Goal: Task Accomplishment & Management: Use online tool/utility

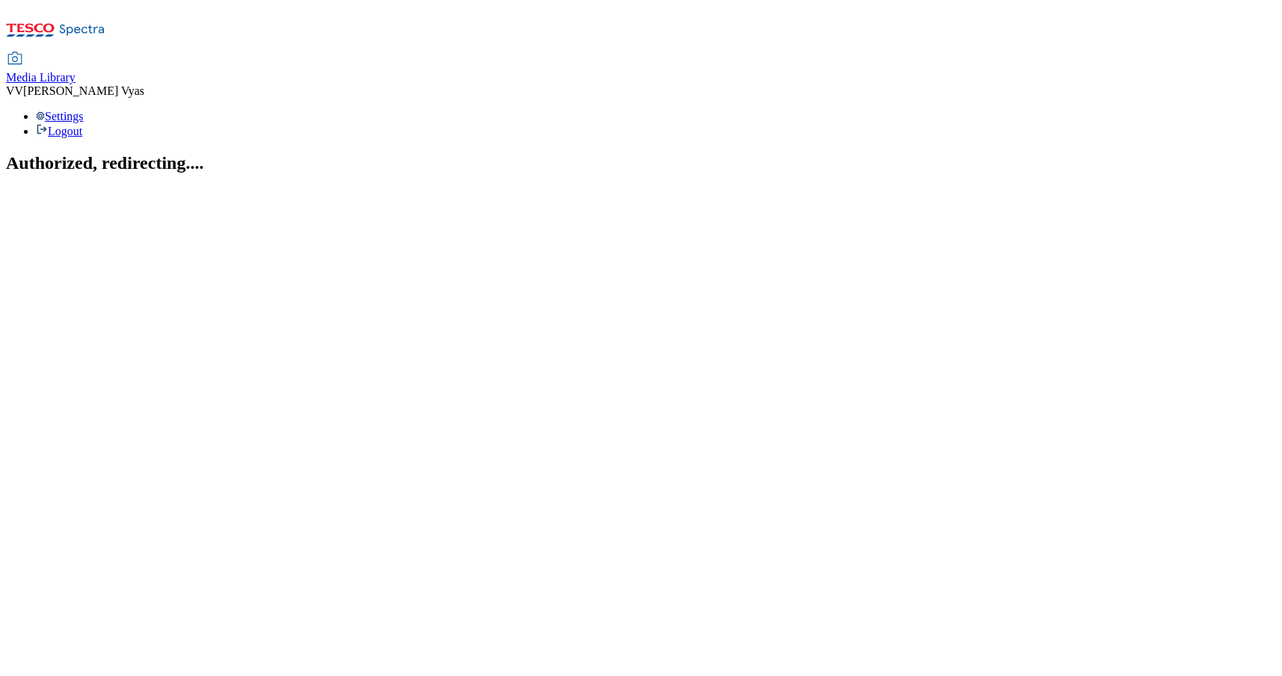
click at [75, 71] on span "Media Library" at bounding box center [41, 77] width 70 height 13
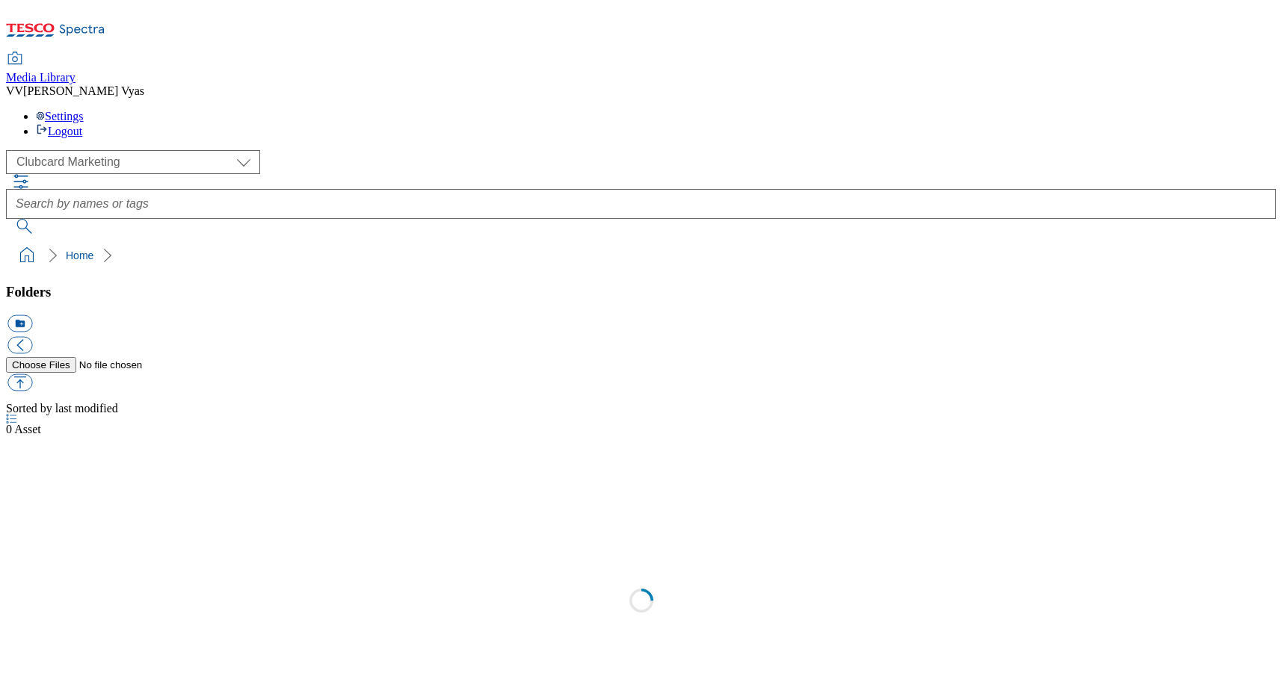
scroll to position [1, 0]
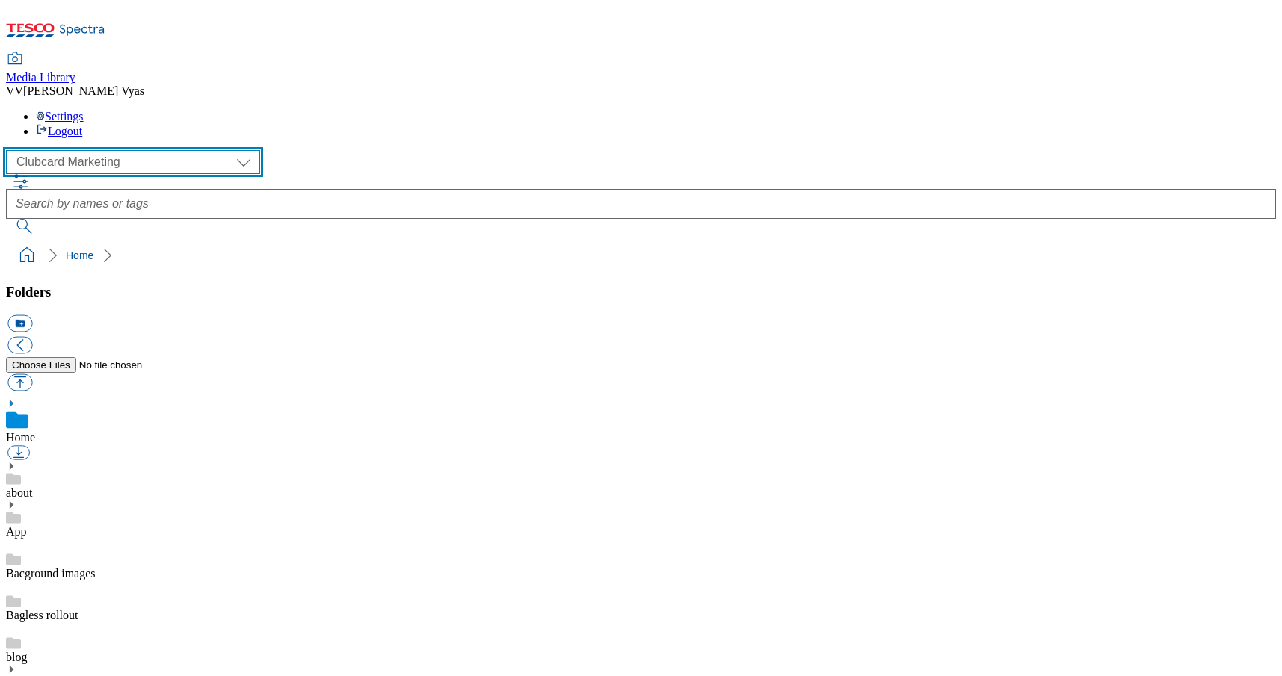
select select "flare-ghs-mktg"
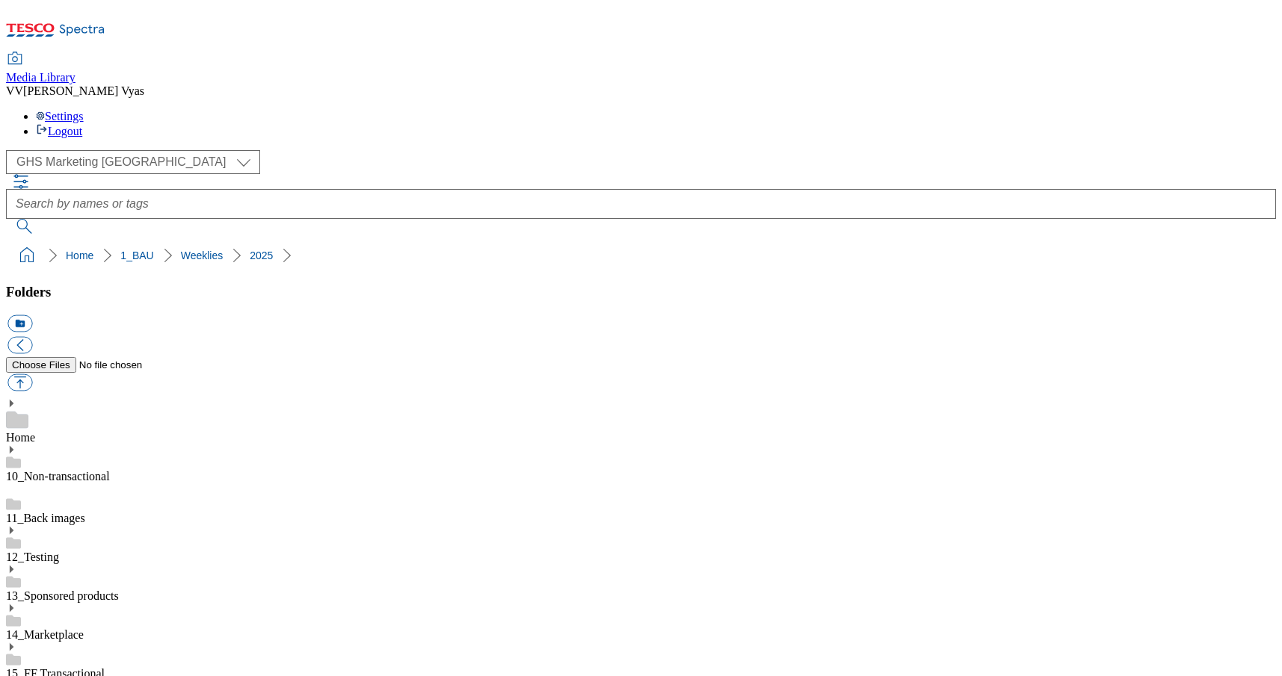
scroll to position [622, 0]
click at [32, 315] on button "icon_new_folder" at bounding box center [19, 323] width 25 height 17
type input "2533"
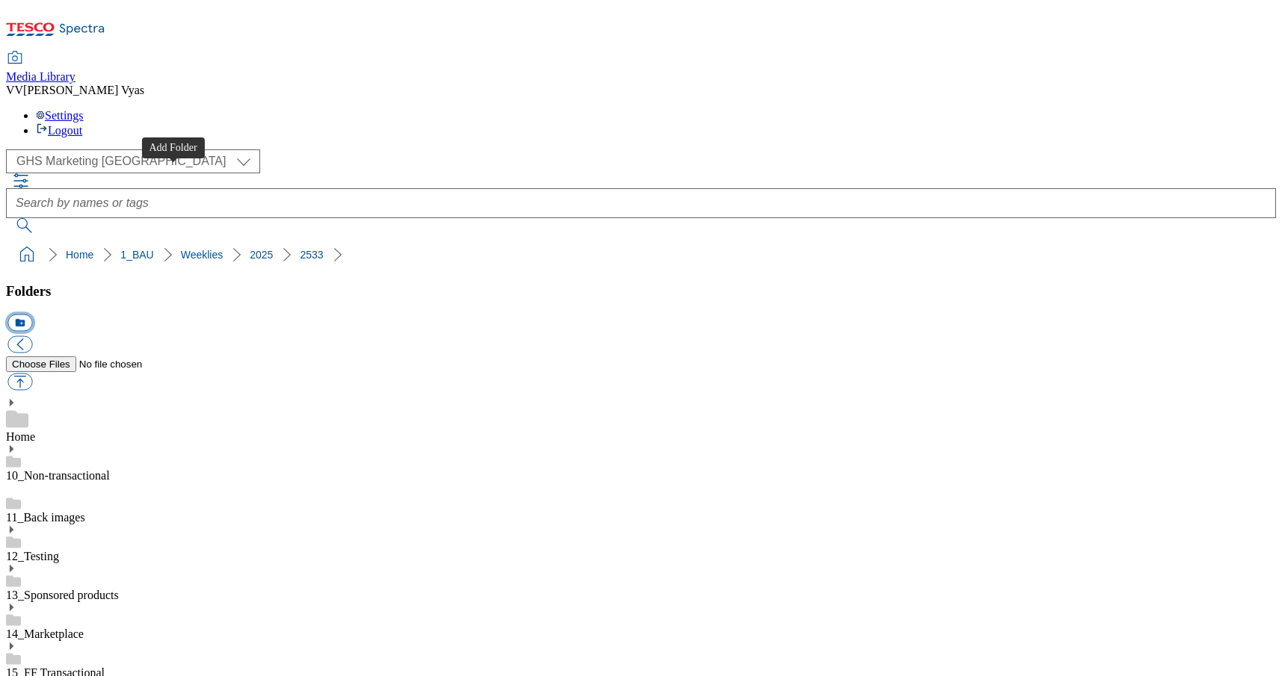
click at [32, 315] on button "icon_new_folder" at bounding box center [19, 323] width 25 height 17
type input "A"
type input "App Splash"
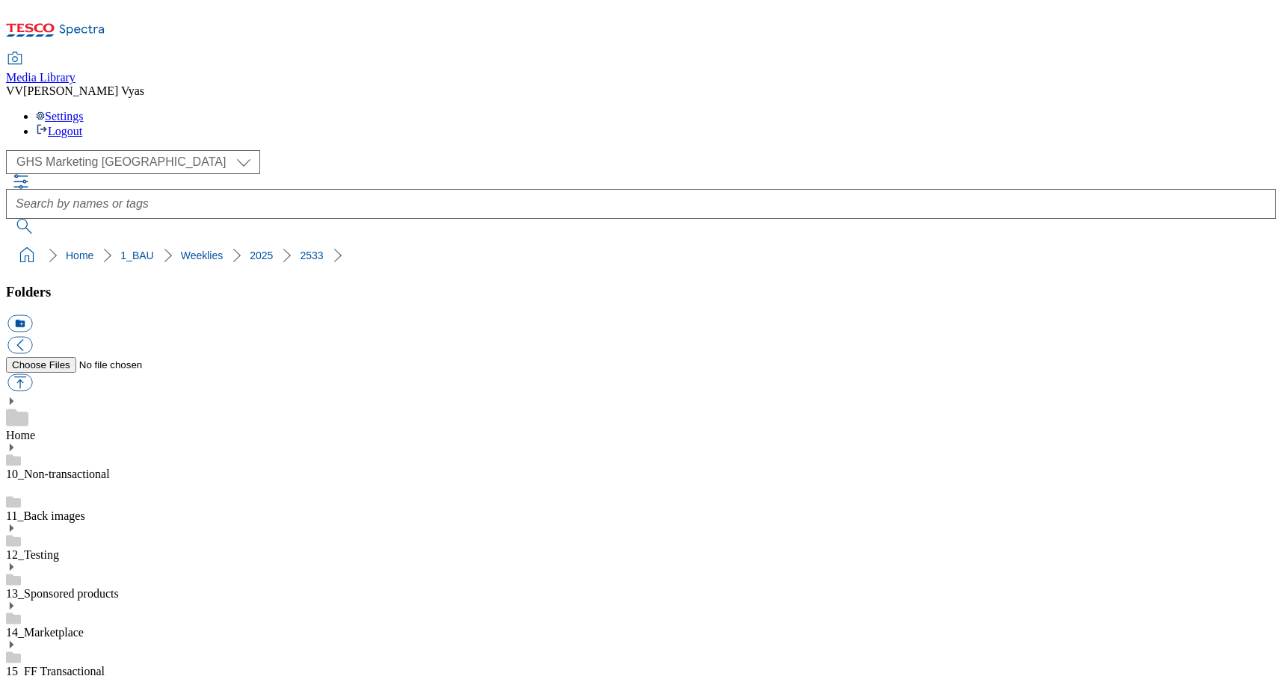
click at [32, 374] on button "button" at bounding box center [19, 382] width 25 height 17
type input "C:\fakepath\2533-WF-516001_Splashscreen_Mobile_Marketplace.jpg"
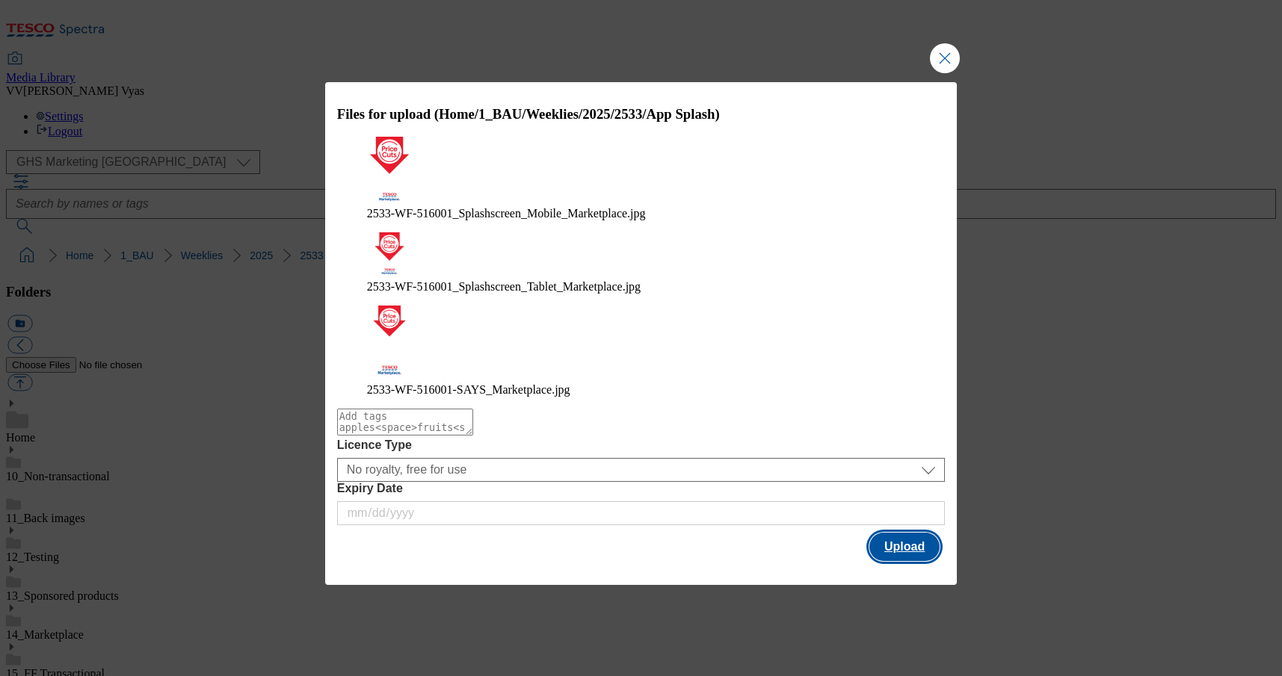
click at [912, 533] on button "Upload" at bounding box center [904, 547] width 70 height 28
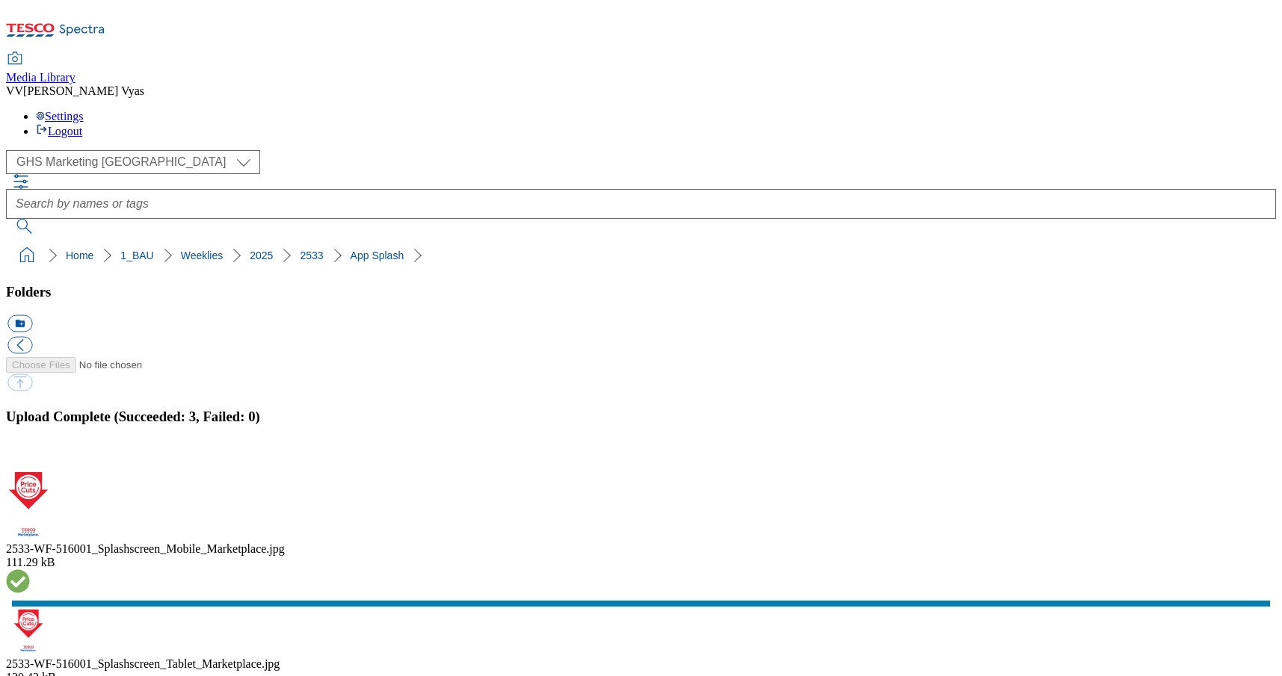
click at [30, 457] on button "button" at bounding box center [18, 464] width 22 height 14
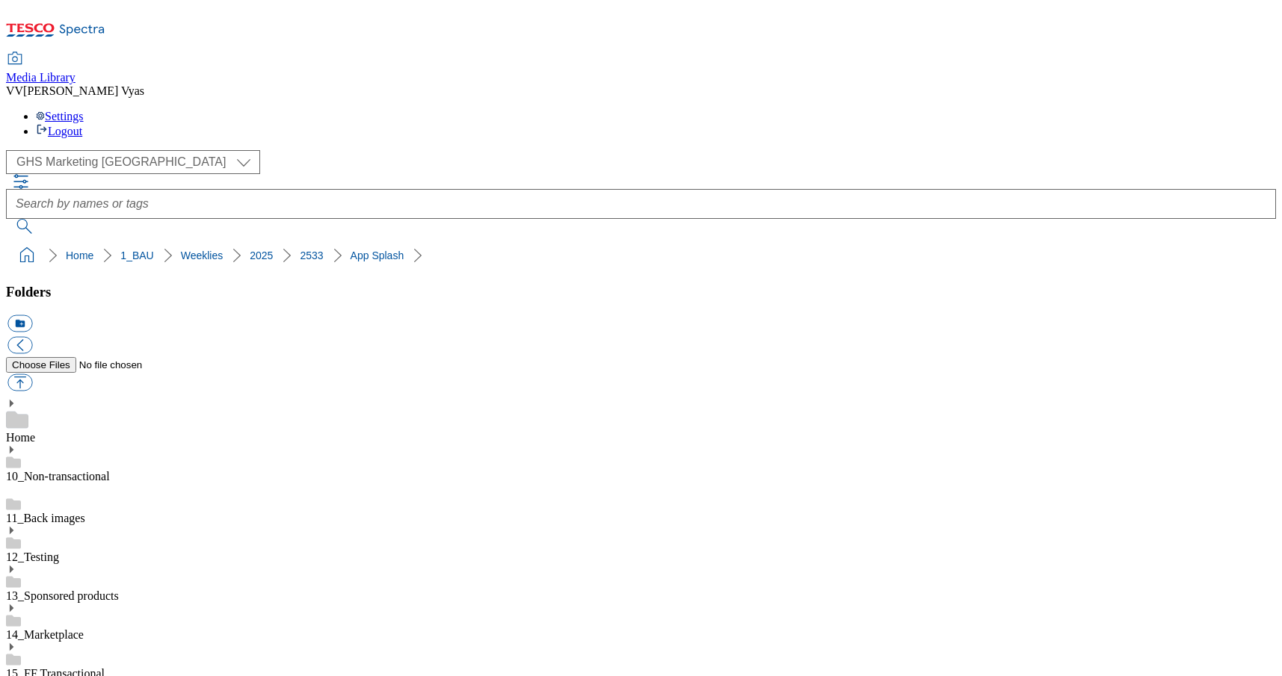
click at [32, 315] on button "icon_new_folder" at bounding box center [19, 323] width 25 height 17
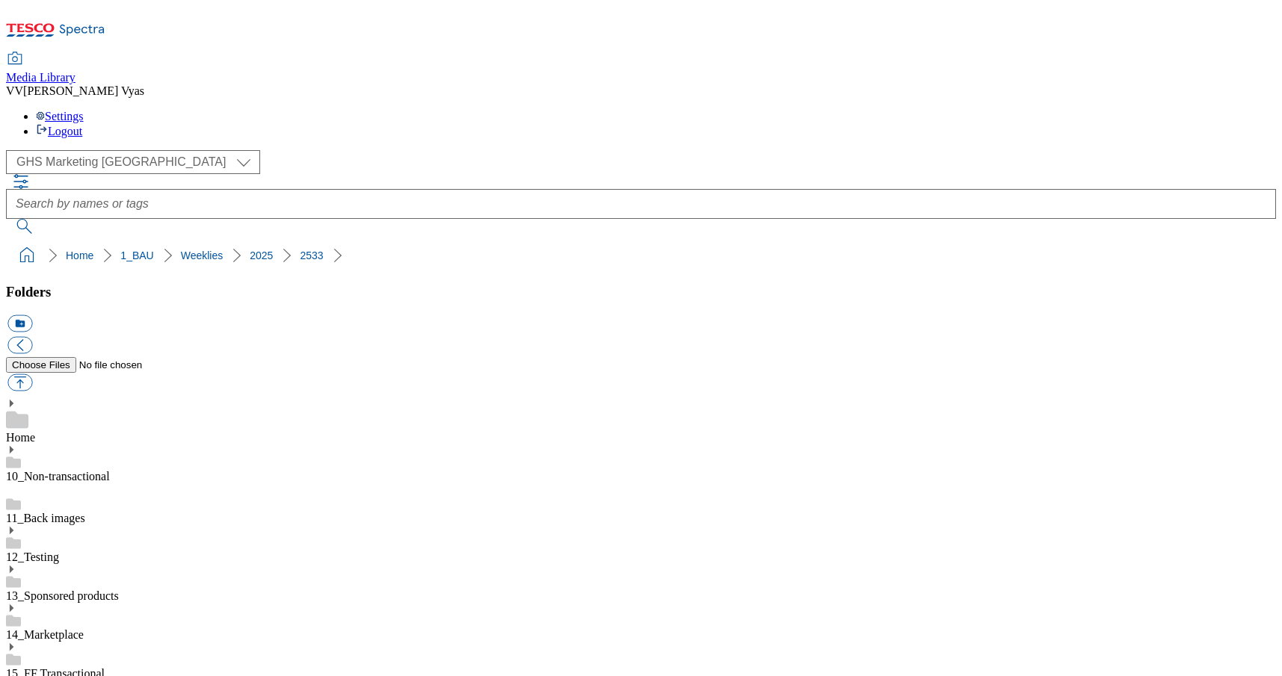
type input "CIT"
click at [32, 374] on button "button" at bounding box center [19, 382] width 25 height 17
type input "C:\fakepath\2532-GHS-Vis-Nav-CIT-743x430-Beauty.jpg"
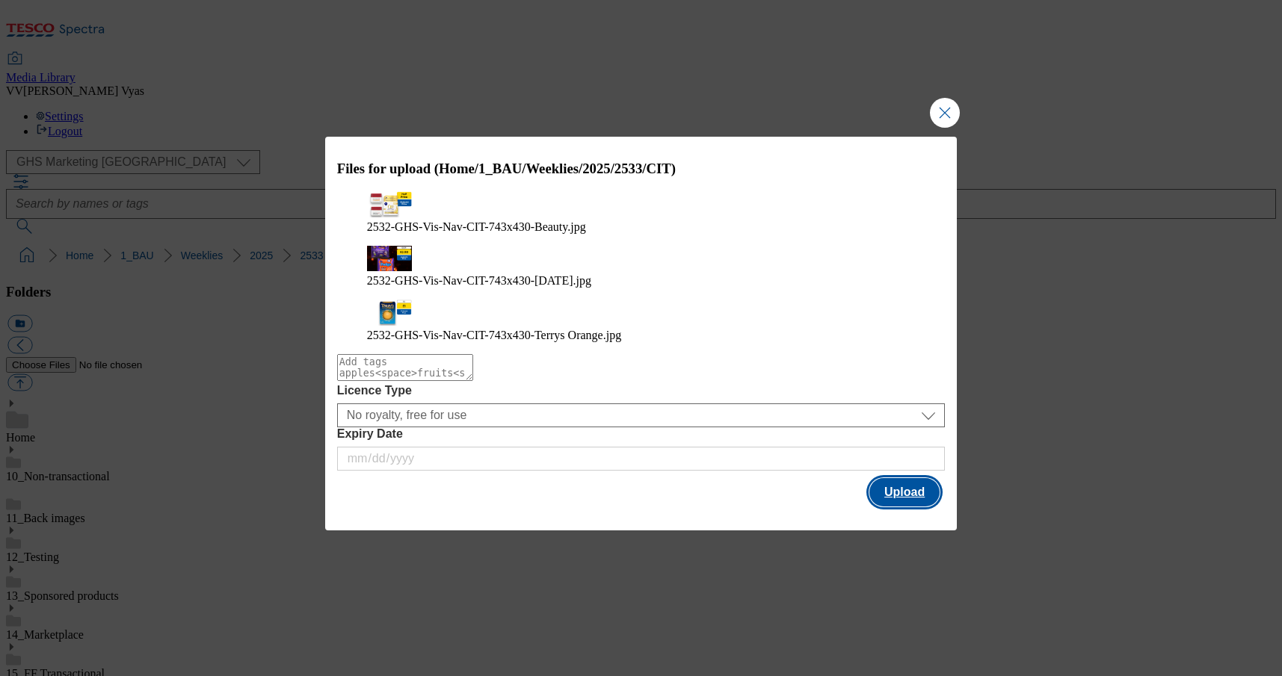
click at [918, 478] on button "Upload" at bounding box center [904, 492] width 70 height 28
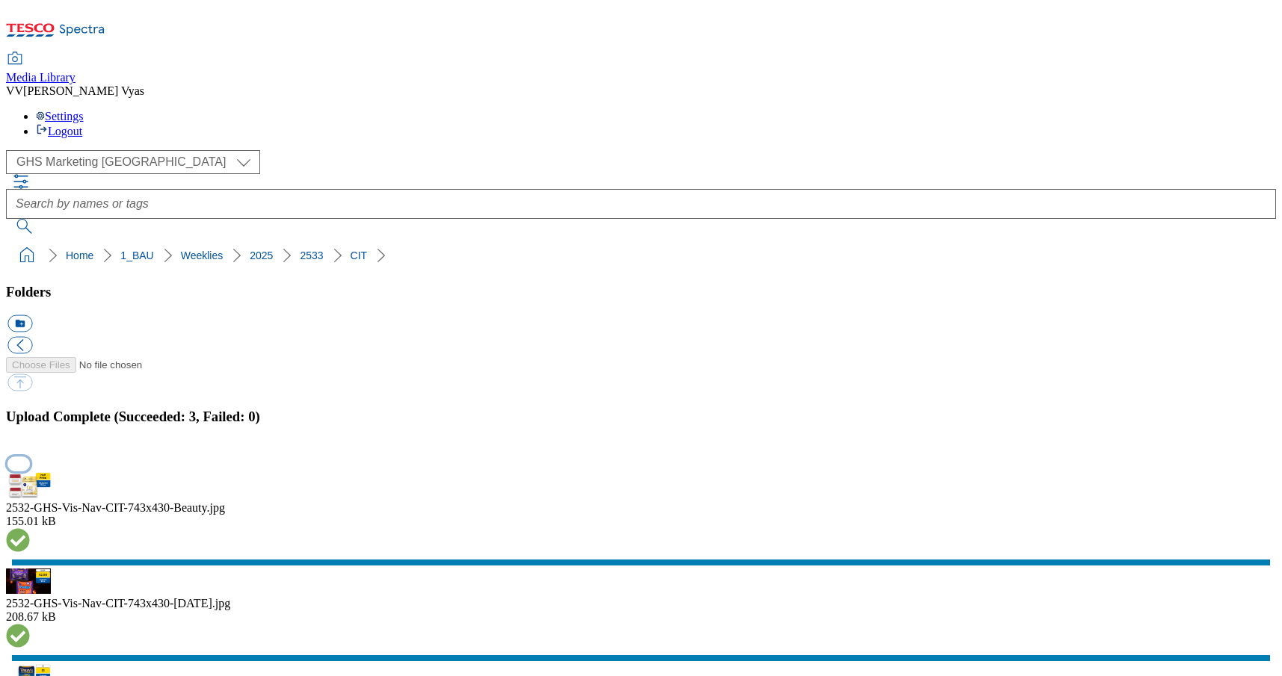
click at [30, 457] on button "button" at bounding box center [18, 464] width 22 height 14
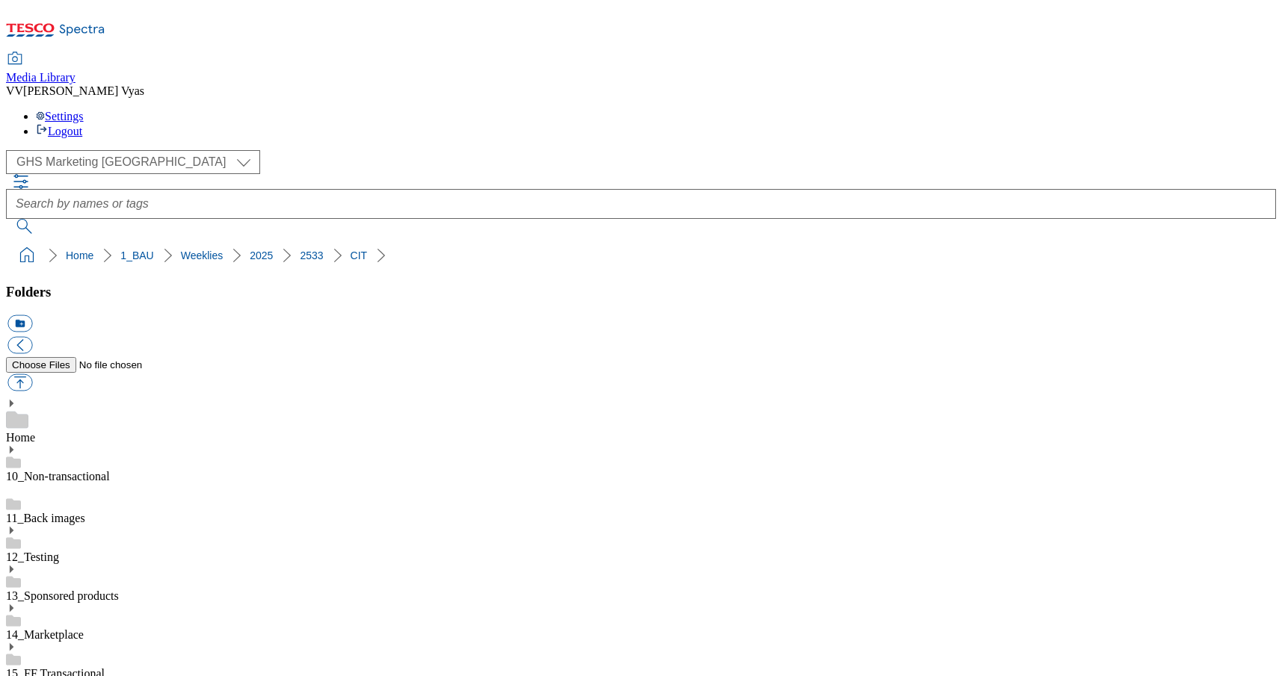
click at [32, 315] on button "icon_new_folder" at bounding box center [19, 323] width 25 height 17
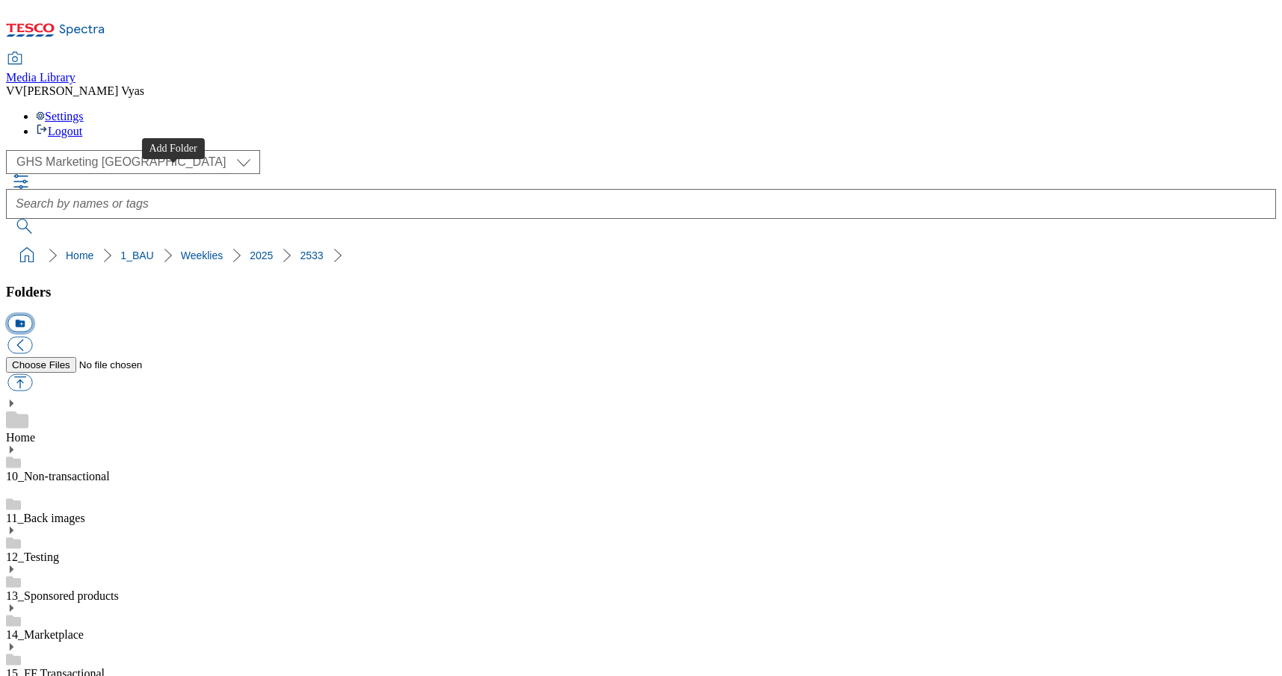
scroll to position [1, 1]
type input "Homepage"
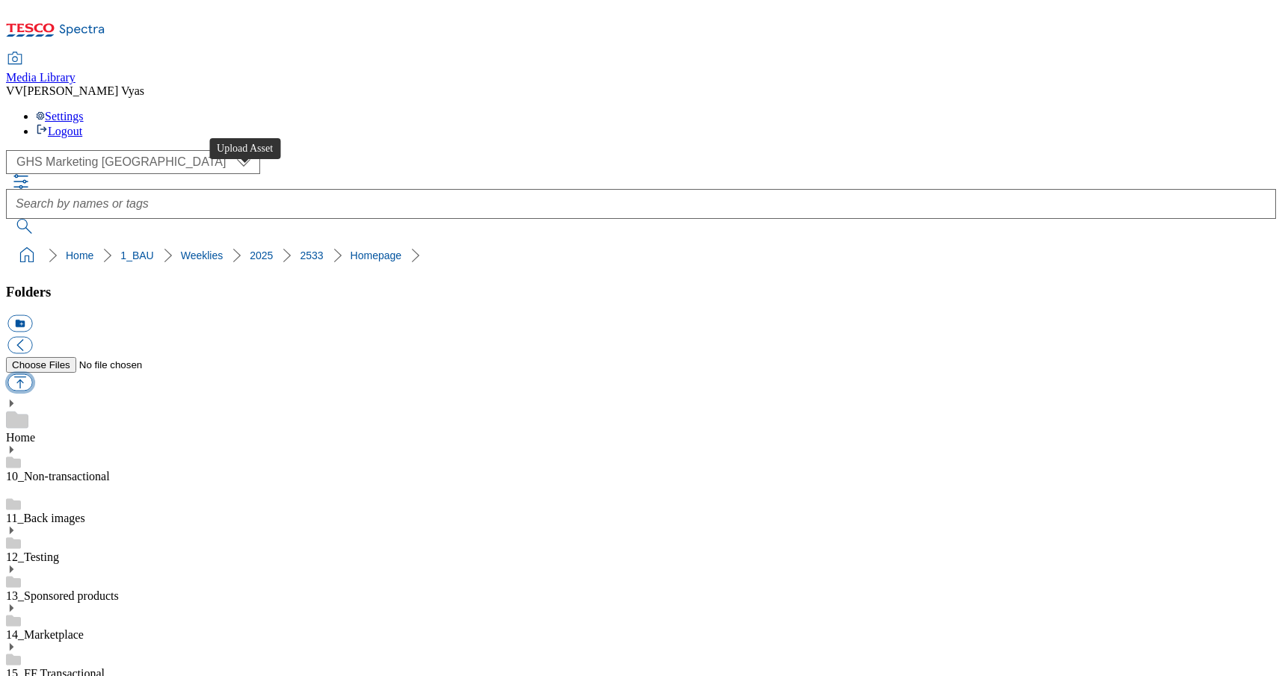
click at [32, 374] on button "button" at bounding box center [19, 382] width 25 height 17
type input "C:\fakepath\2533-GHP-Carousel-Broccoli.jpg"
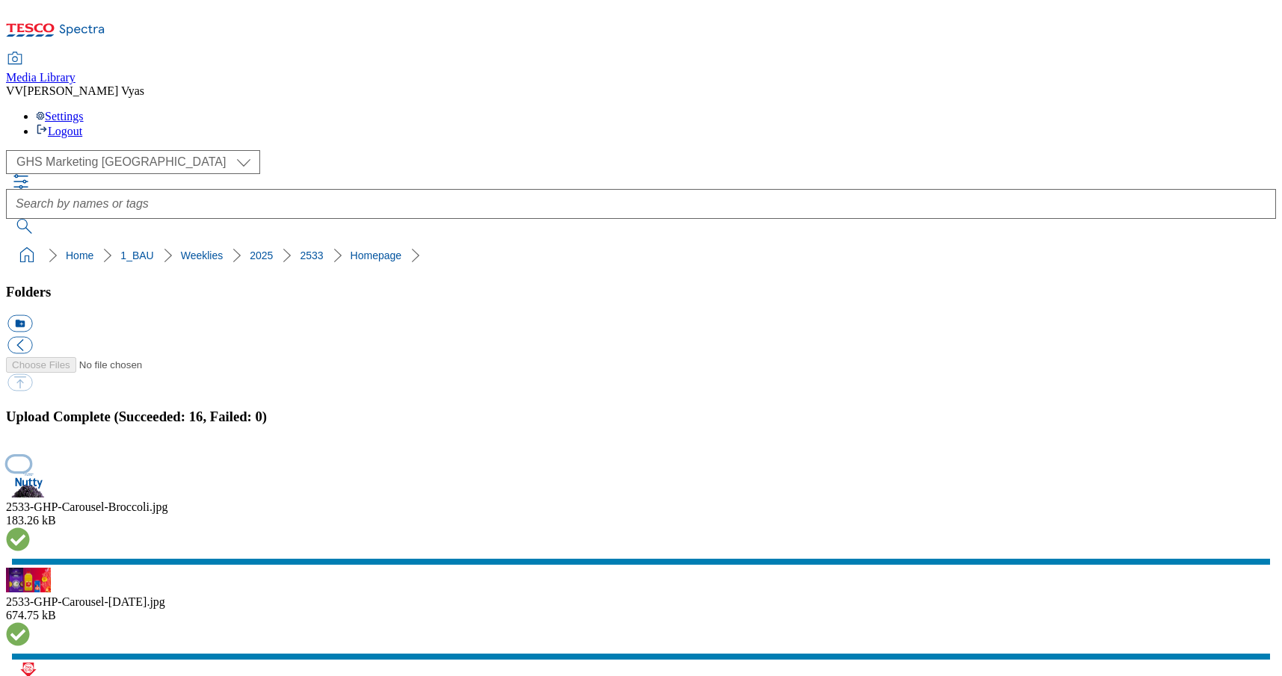
click at [30, 457] on button "button" at bounding box center [18, 464] width 22 height 14
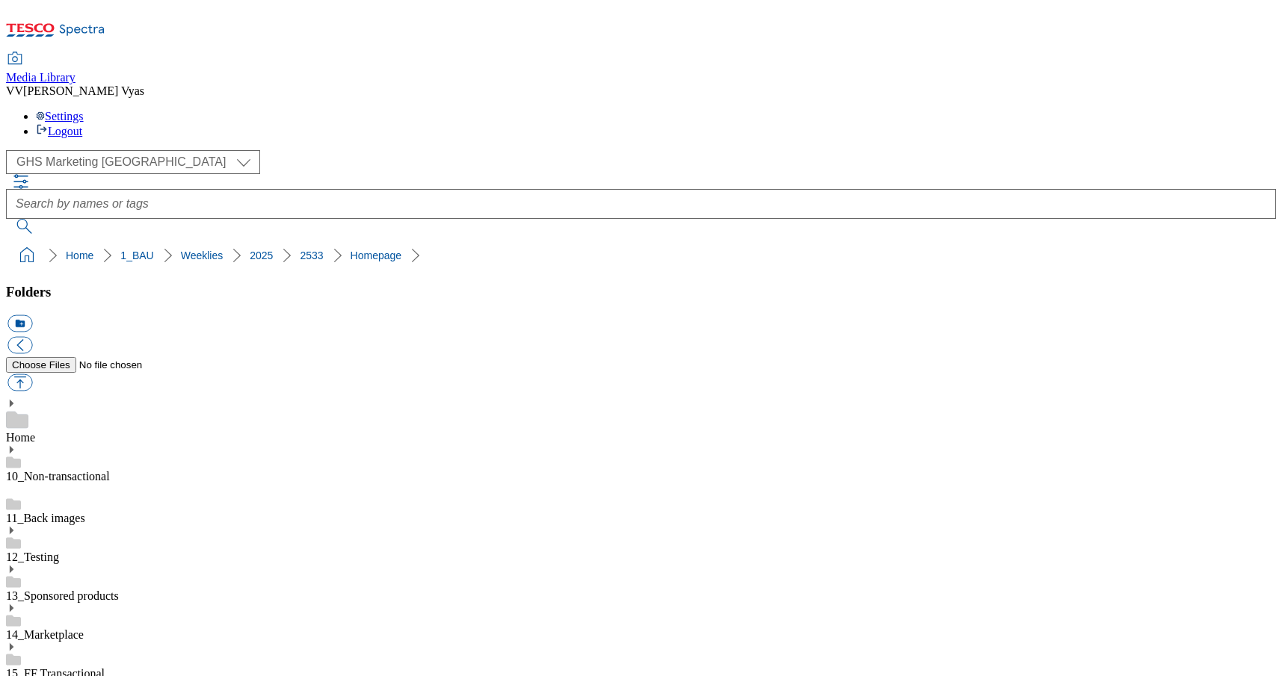
click at [32, 315] on button "icon_new_folder" at bounding box center [19, 323] width 25 height 17
type input "Search"
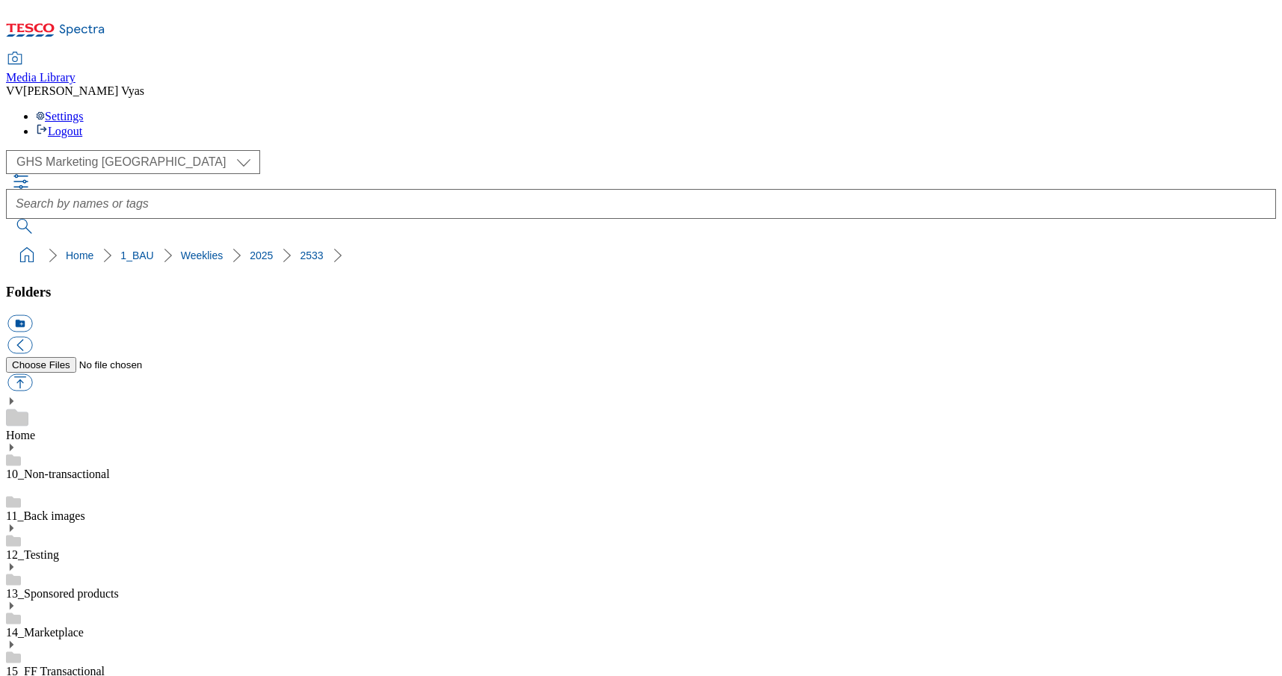
click at [32, 374] on button "button" at bounding box center [19, 382] width 25 height 17
type input "C:\fakepath\2533-GHS-FIbanner-650x200-Andrex.jpg"
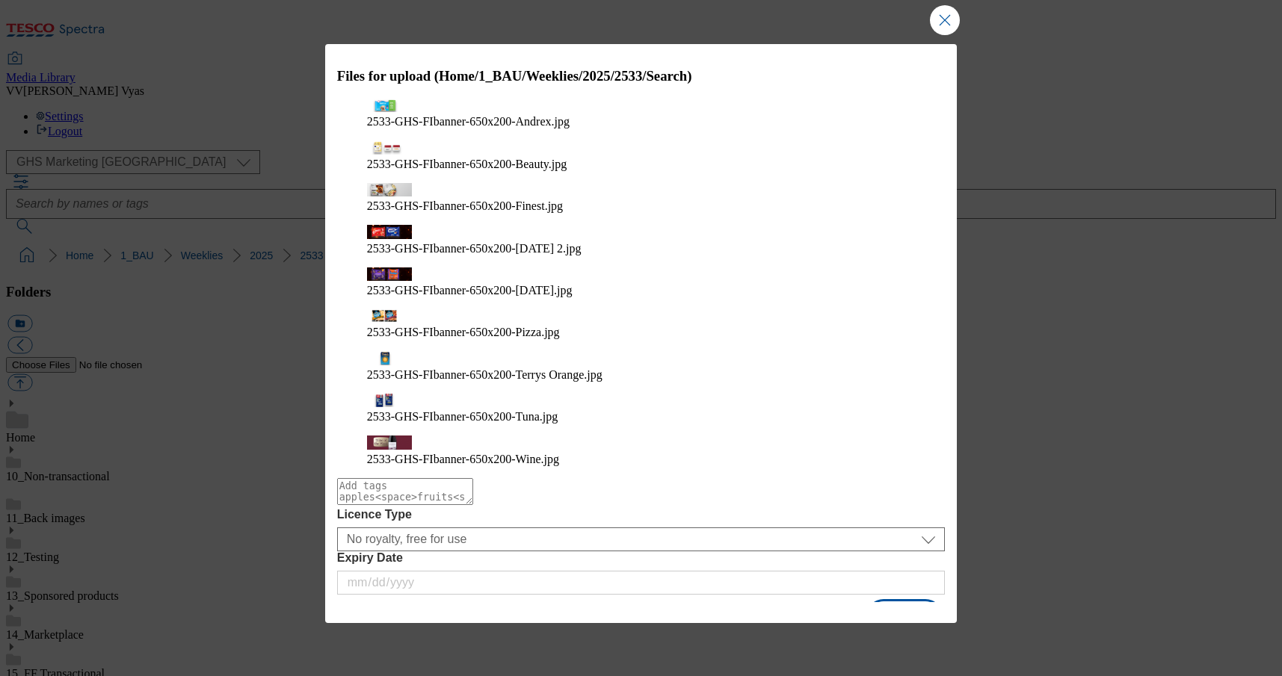
click at [896, 602] on button "Upload" at bounding box center [904, 616] width 70 height 28
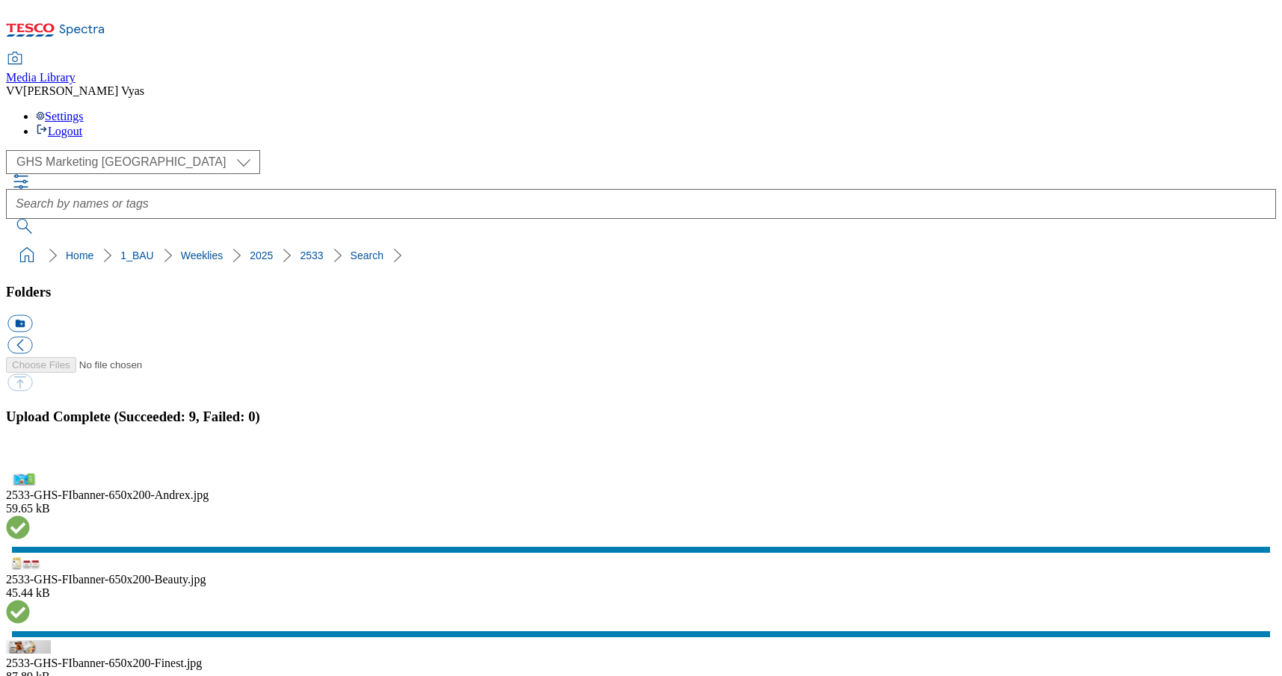
scroll to position [0, 1]
drag, startPoint x: 1261, startPoint y: 360, endPoint x: 1015, endPoint y: 416, distance: 252.0
click at [30, 457] on button "button" at bounding box center [18, 464] width 22 height 14
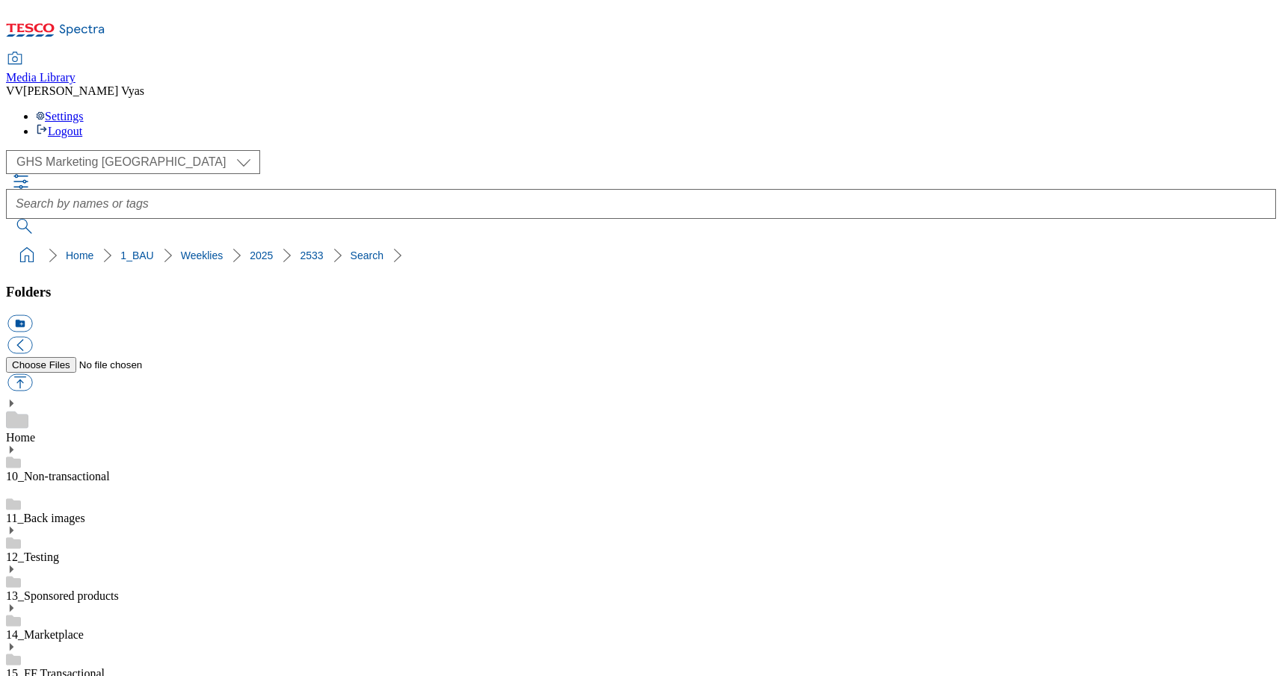
scroll to position [1343, 0]
click at [32, 315] on button "icon_new_folder" at bounding box center [19, 323] width 25 height 17
type input "SO"
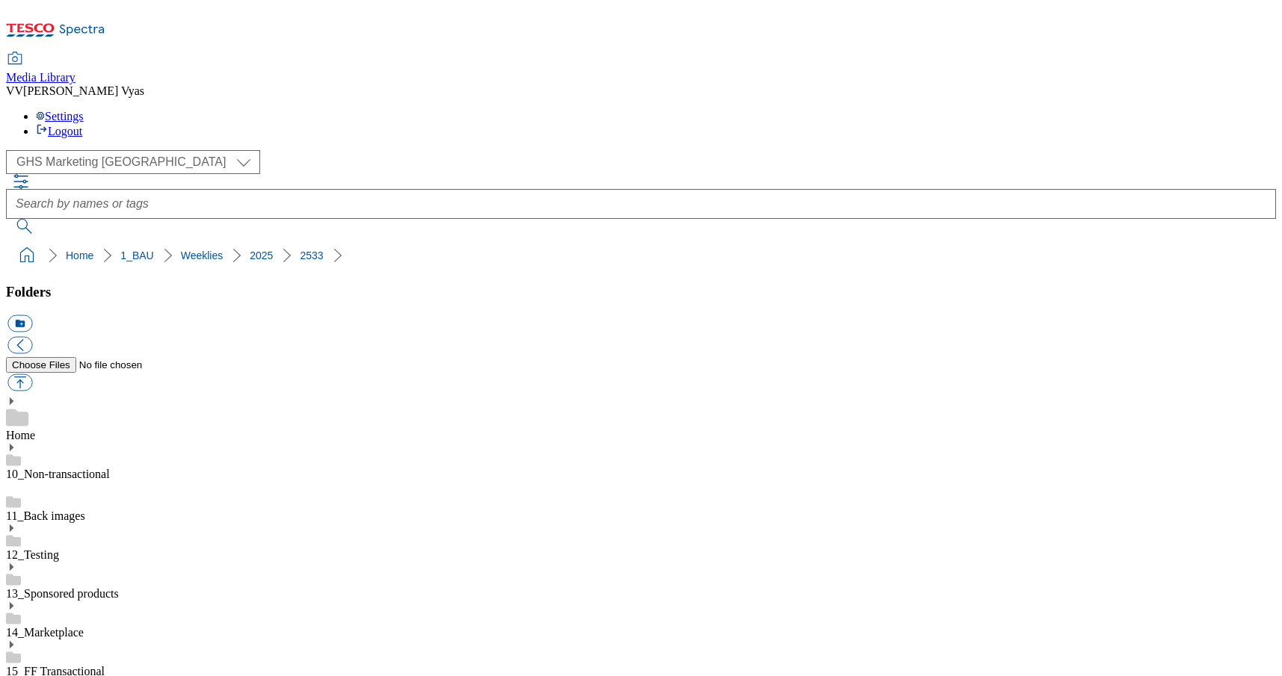
click at [32, 374] on button "button" at bounding box center [19, 382] width 25 height 17
type input "C:\fakepath\2533-GHP-SO-New-stamp-Andrex.jpg"
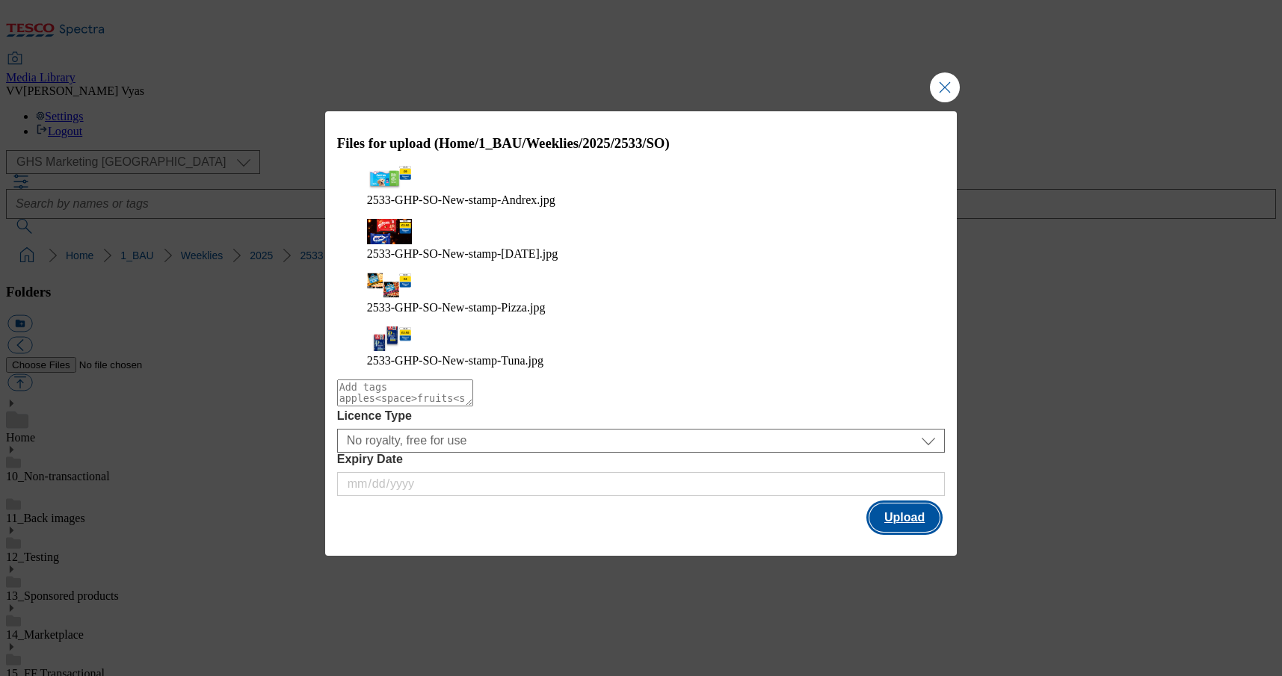
click at [892, 504] on button "Upload" at bounding box center [904, 518] width 70 height 28
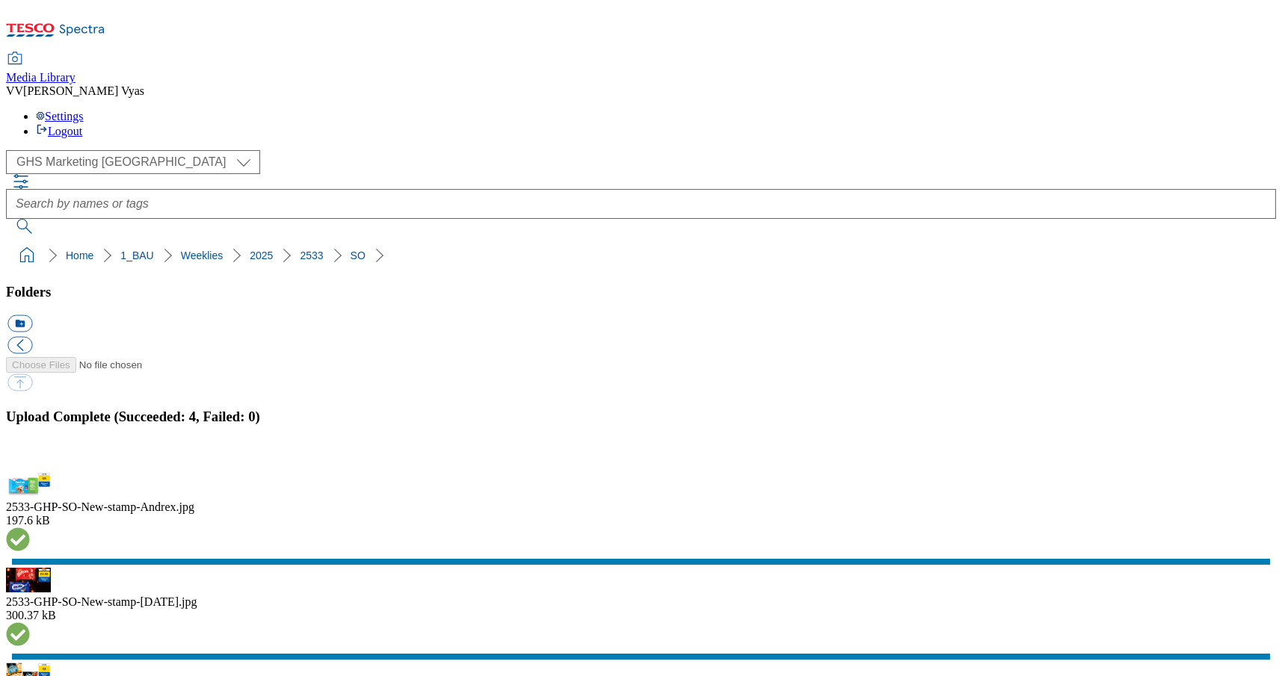
select select "flare-ghs-mktg"
click at [30, 457] on button "button" at bounding box center [18, 464] width 22 height 14
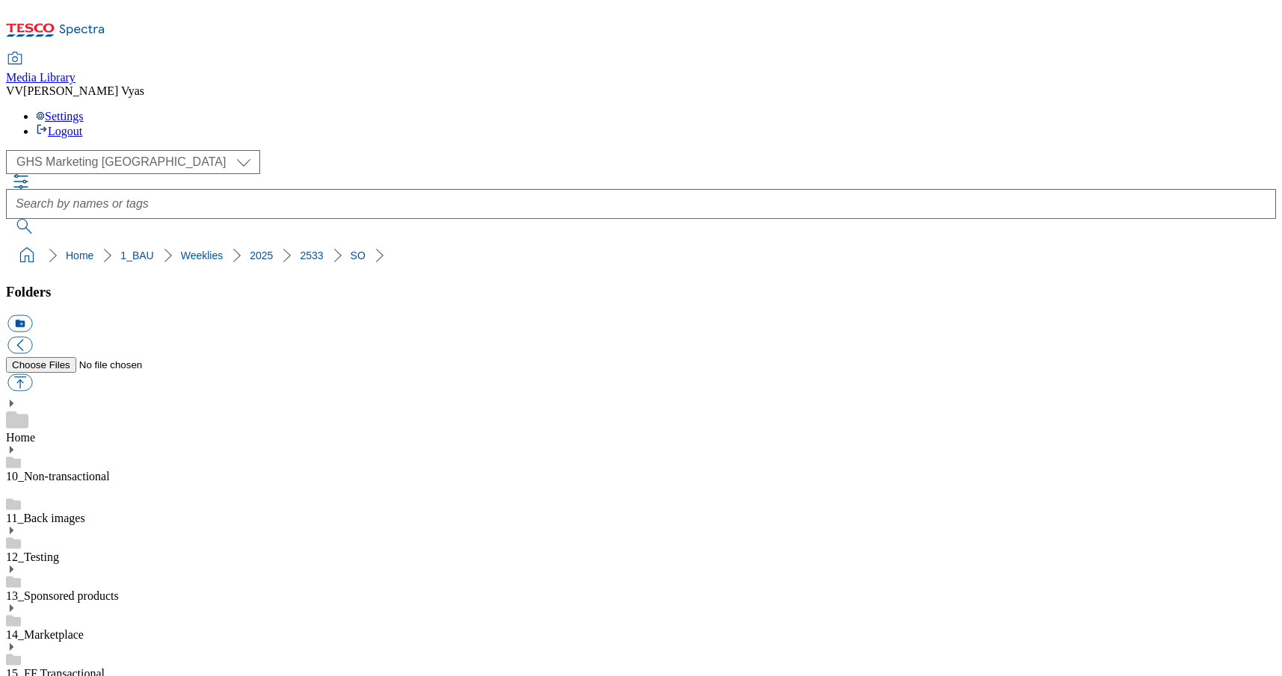
drag, startPoint x: 396, startPoint y: 145, endPoint x: 11, endPoint y: 145, distance: 384.9
click at [15, 241] on ol "Home 1_BAU Weeklies 2025 2533 Homepage" at bounding box center [645, 255] width 1261 height 28
copy ol "Home 1_BAU Weeklies 2025 2533 Homepage"
